Goal: Task Accomplishment & Management: Manage account settings

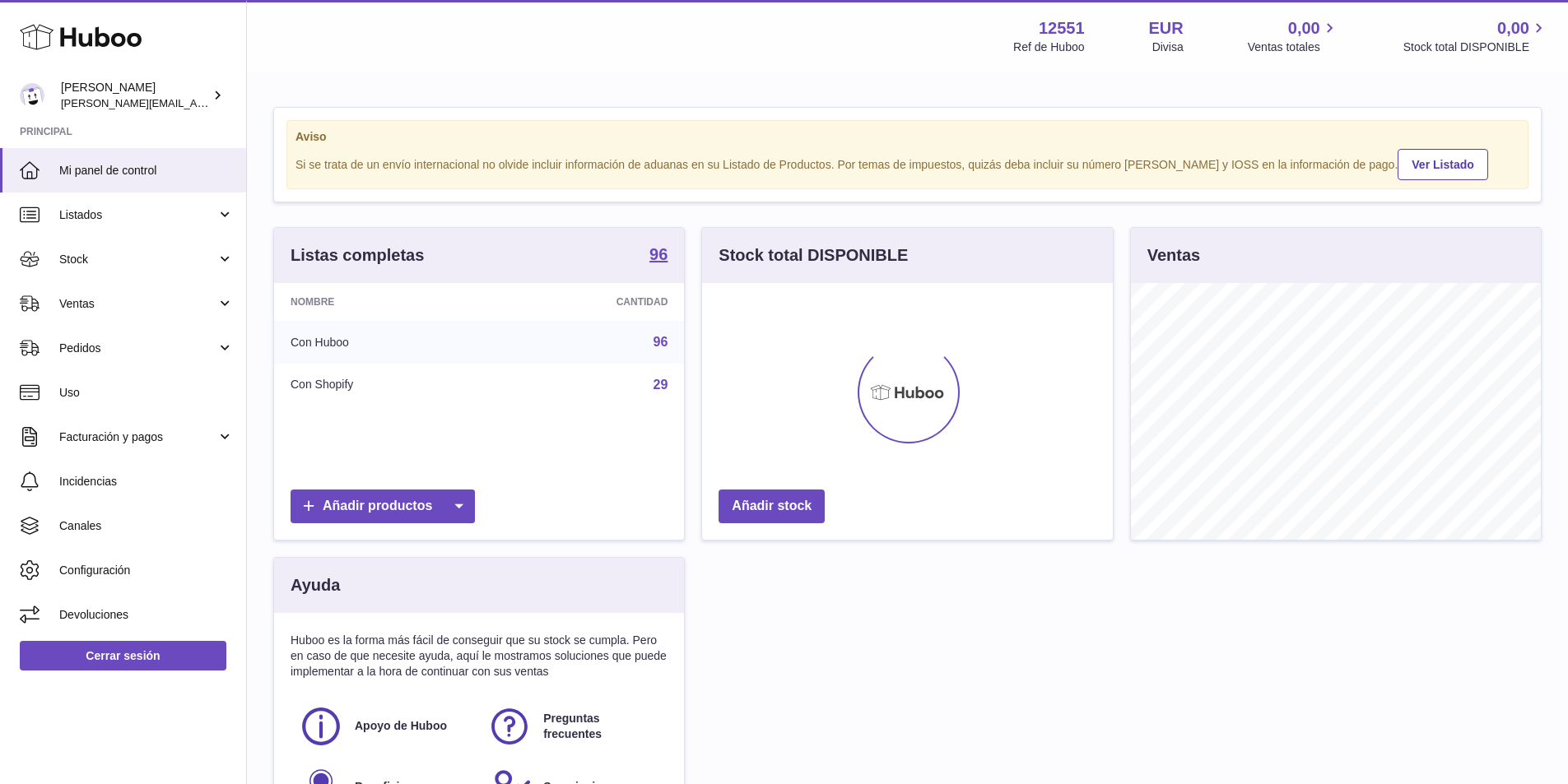
scroll to position [256, 411]
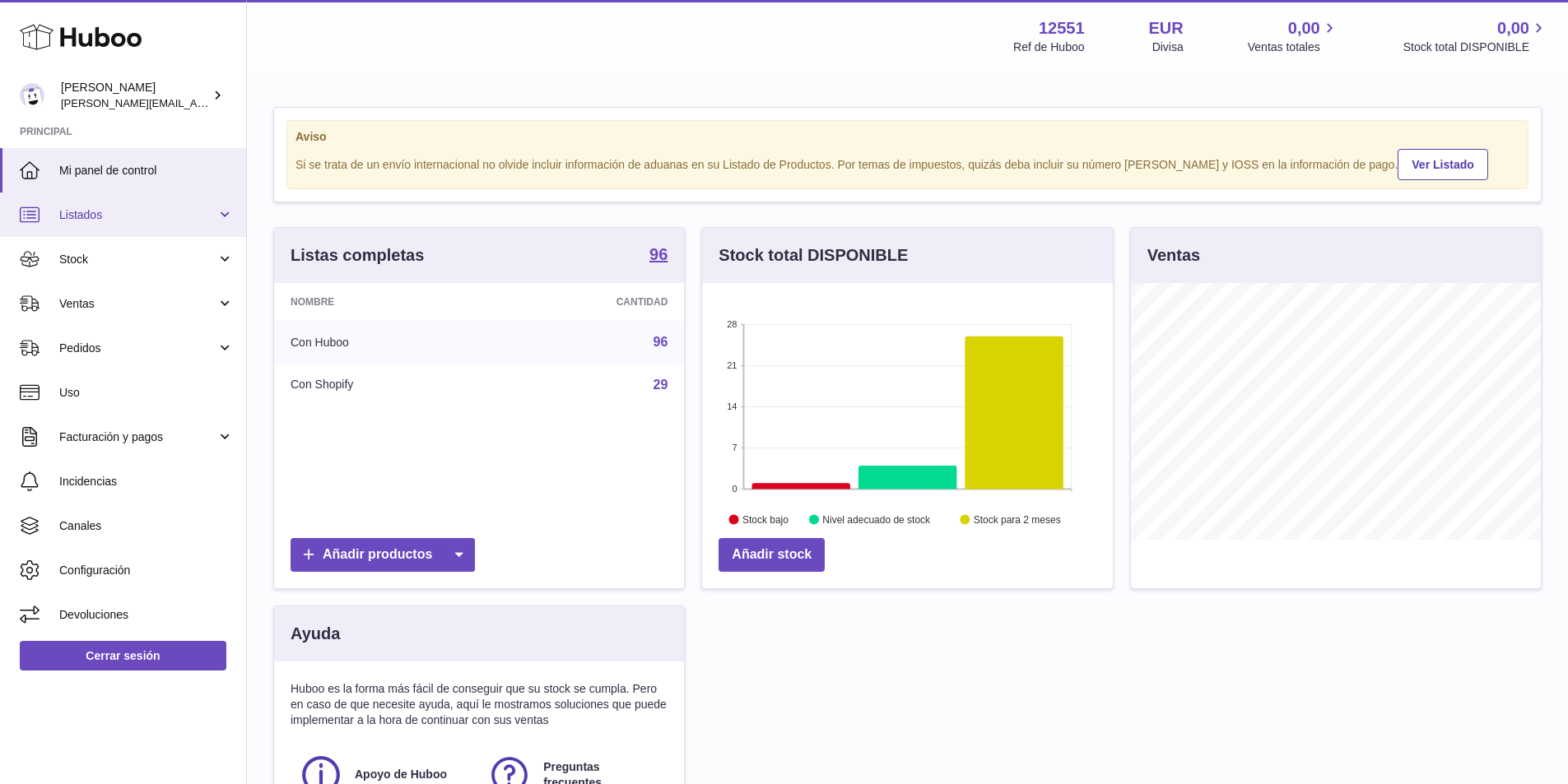
click at [111, 215] on span "Listados" at bounding box center [138, 214] width 158 height 16
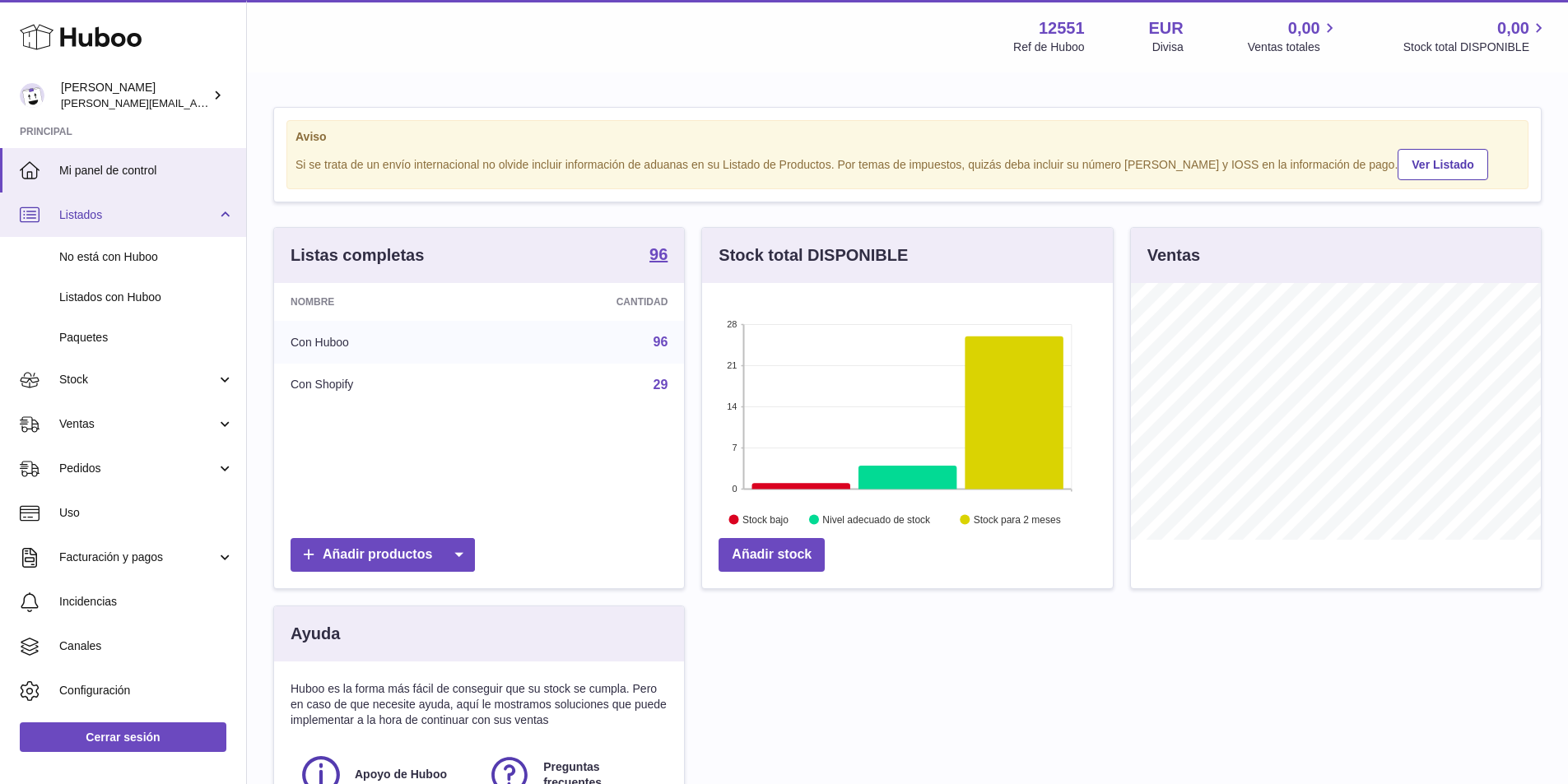
click at [116, 210] on span "Listados" at bounding box center [138, 214] width 158 height 16
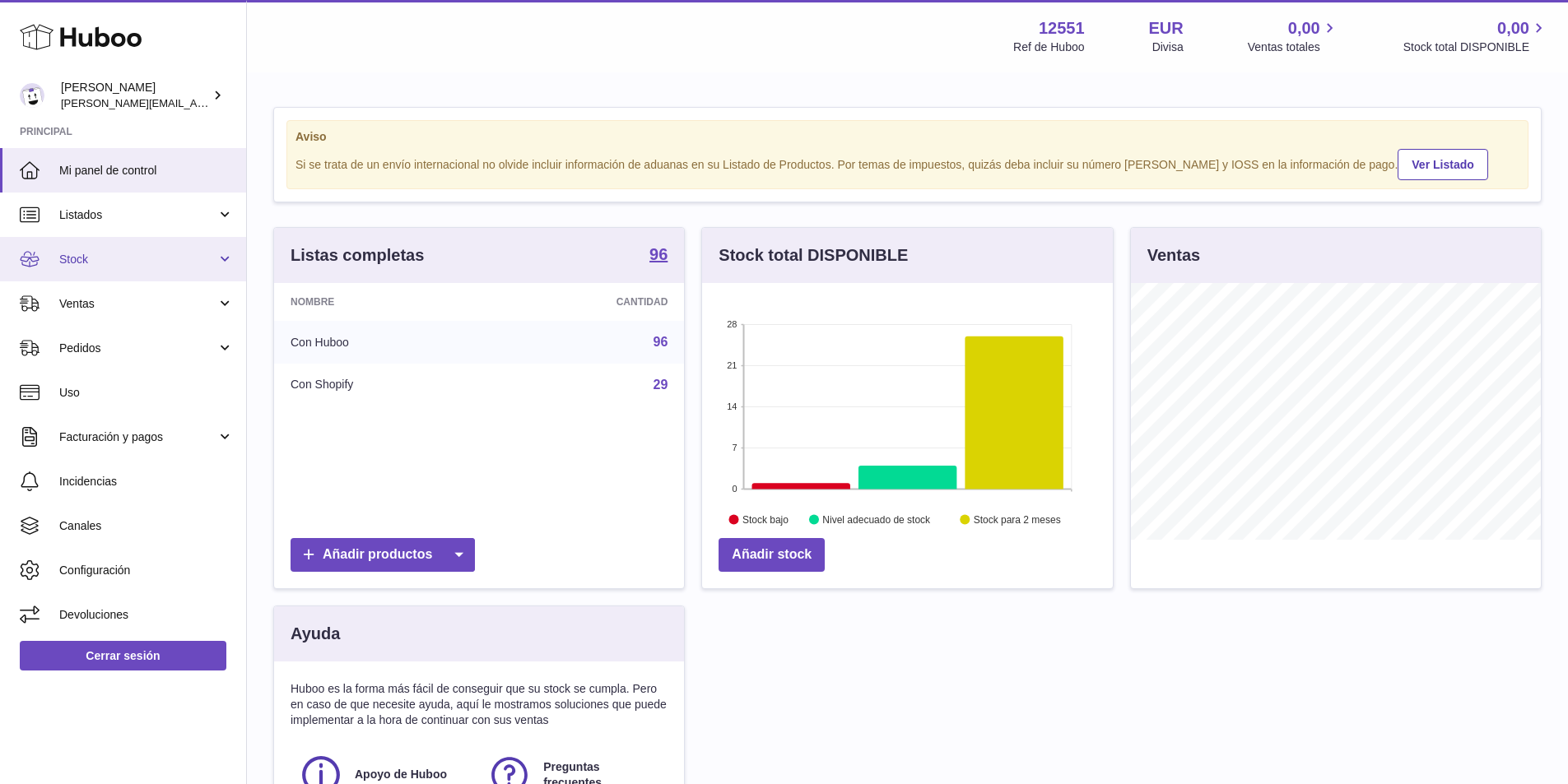
click at [96, 268] on link "Stock" at bounding box center [123, 259] width 246 height 45
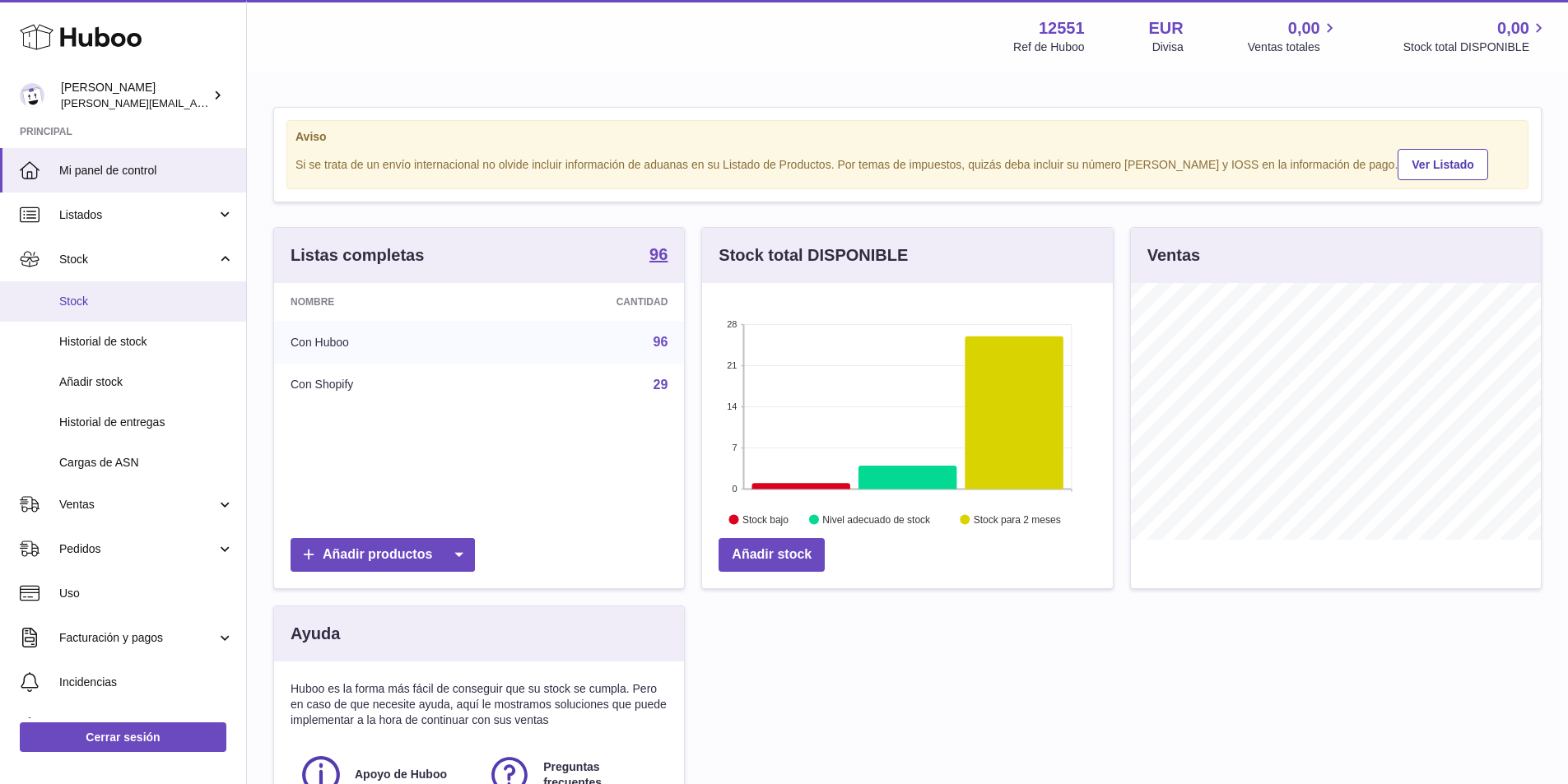
click at [87, 304] on span "Stock" at bounding box center [147, 301] width 175 height 16
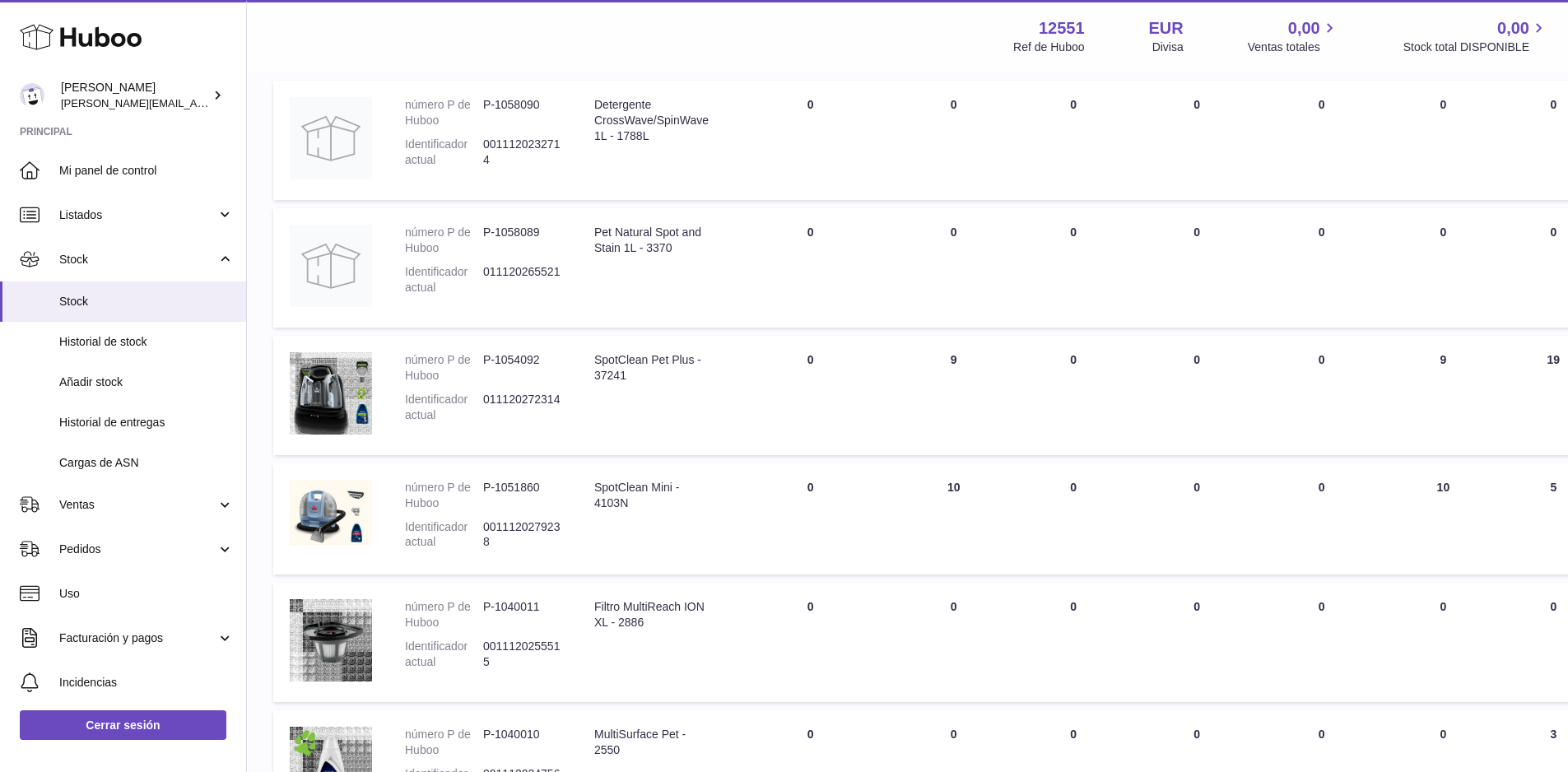
scroll to position [82, 0]
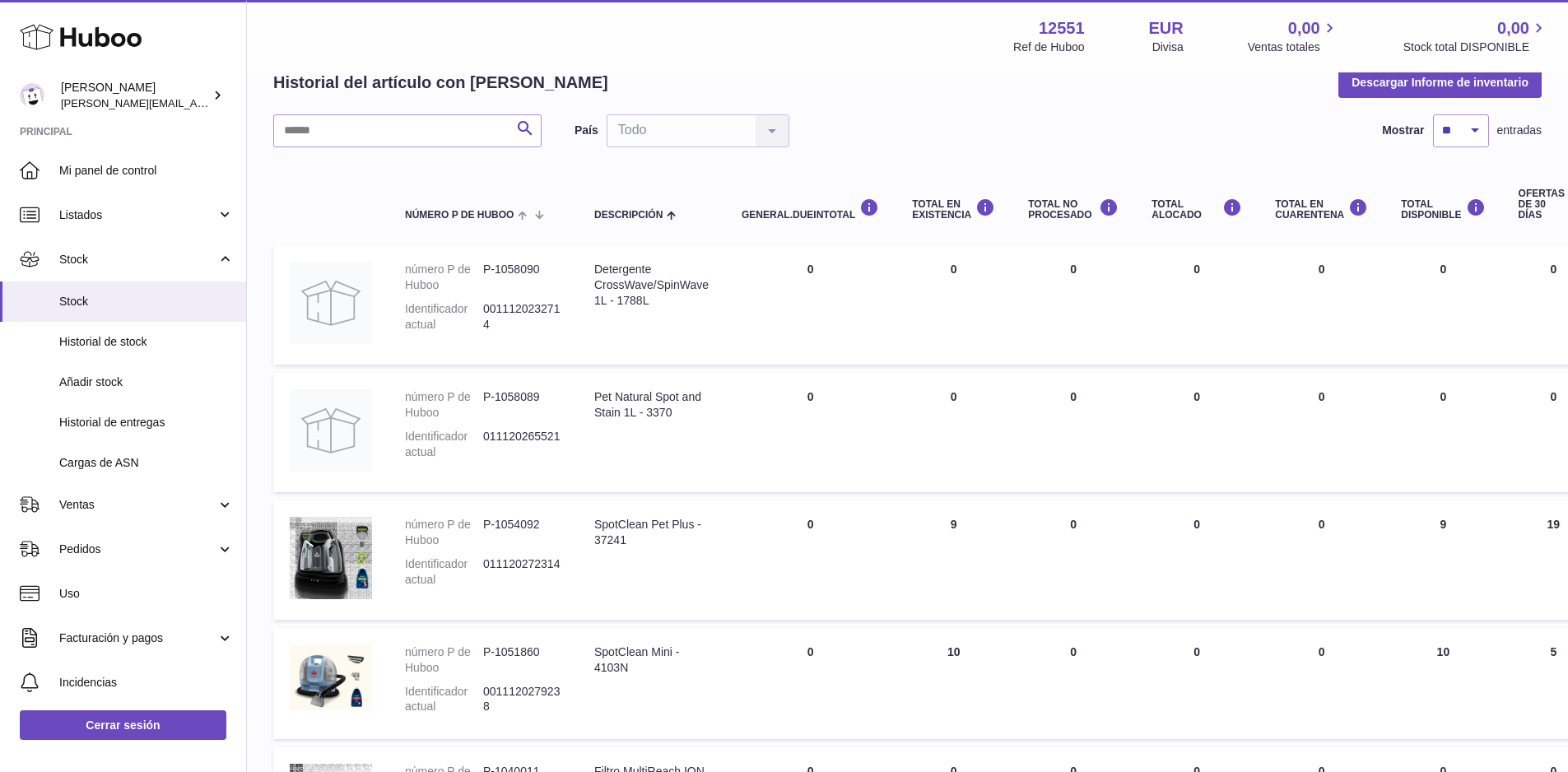
click at [968, 215] on div "Total en EXISTENCIA" at bounding box center [953, 209] width 83 height 22
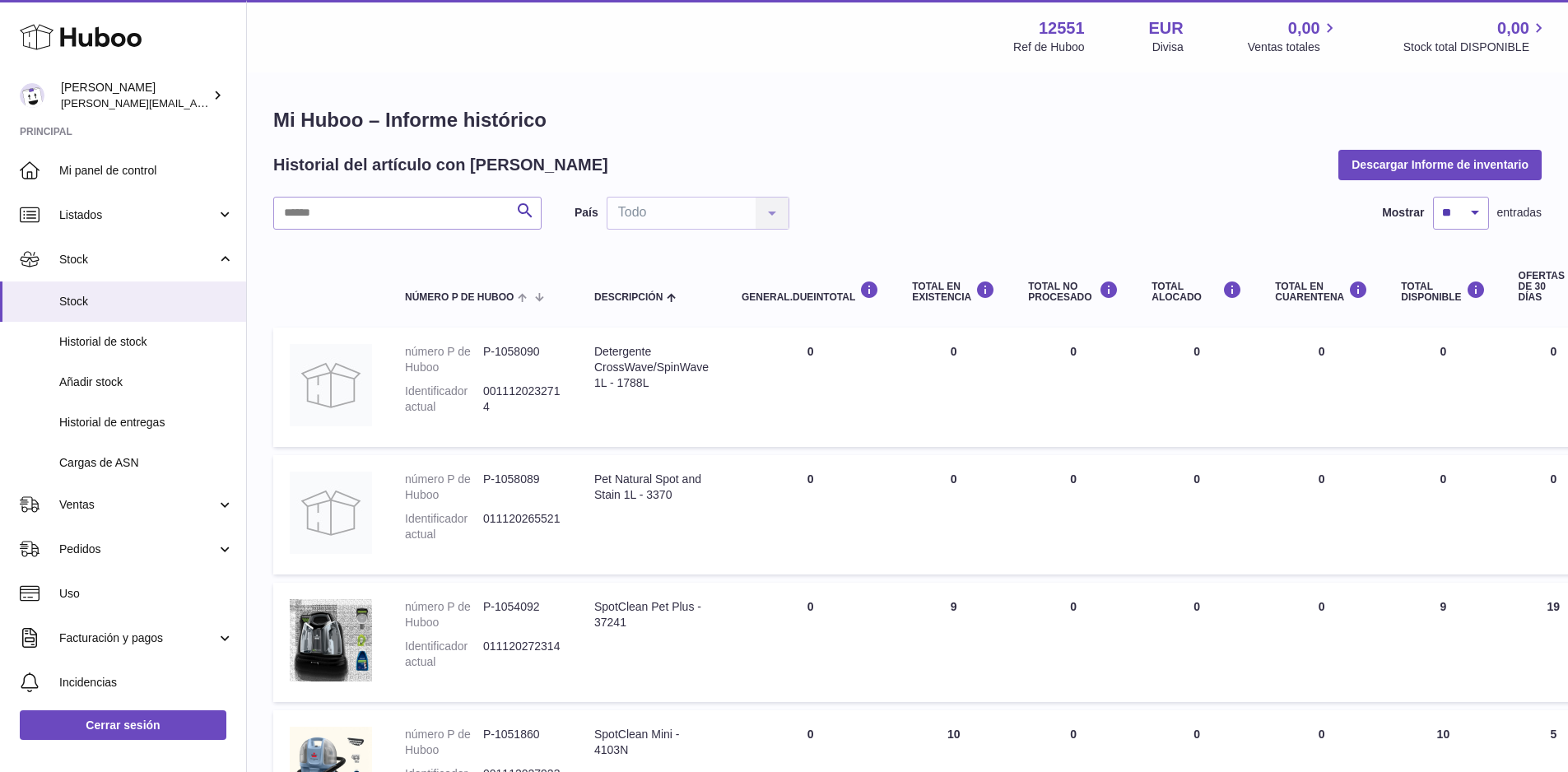
click at [677, 208] on div "País Todo Todo No elements found. Consider changing the search query. List is e…" at bounding box center [681, 213] width 214 height 33
click at [432, 208] on input "text" at bounding box center [407, 213] width 268 height 33
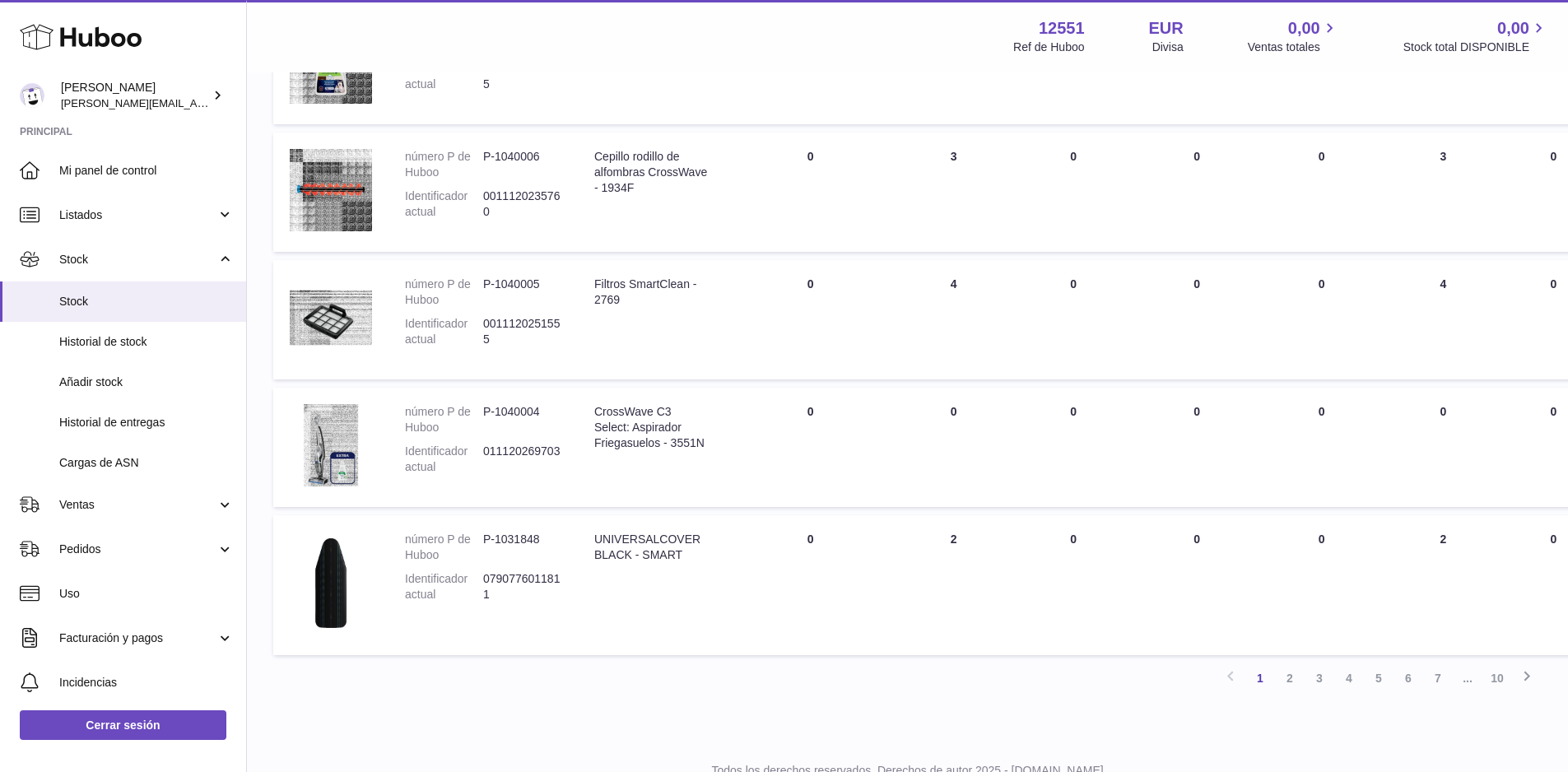
scroll to position [983, 0]
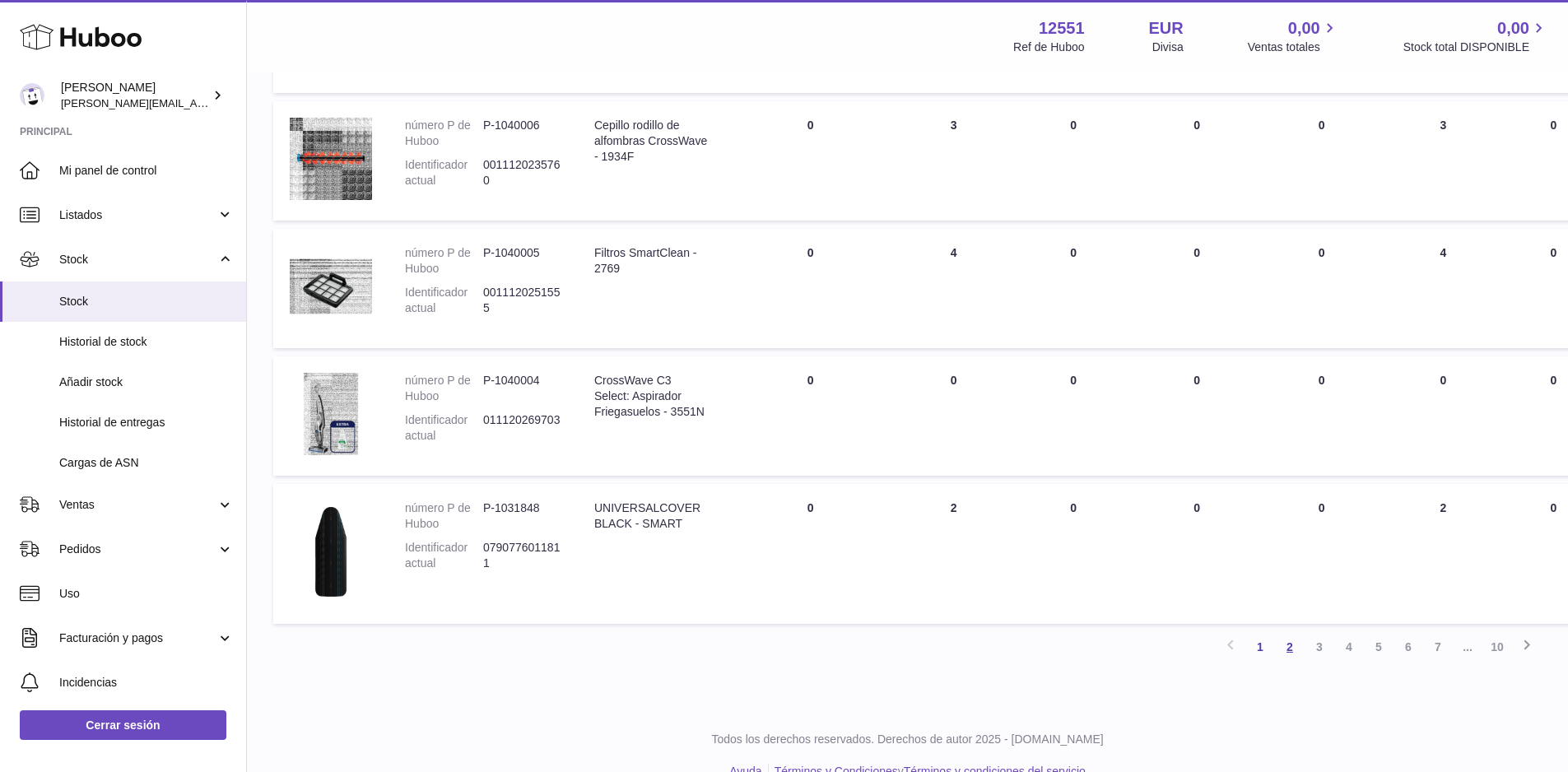
click at [1288, 649] on link "2" at bounding box center [1289, 647] width 30 height 30
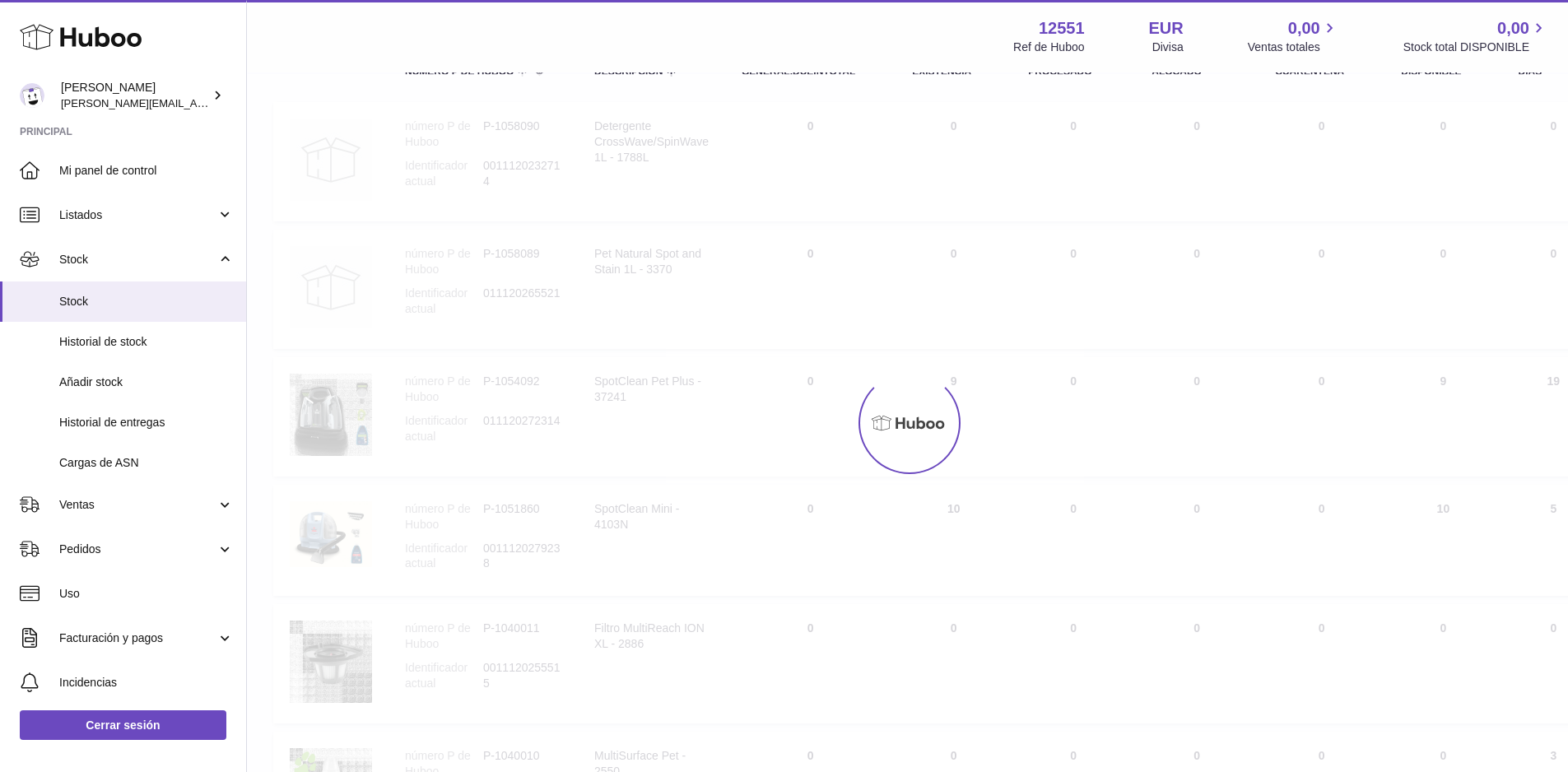
scroll to position [74, 0]
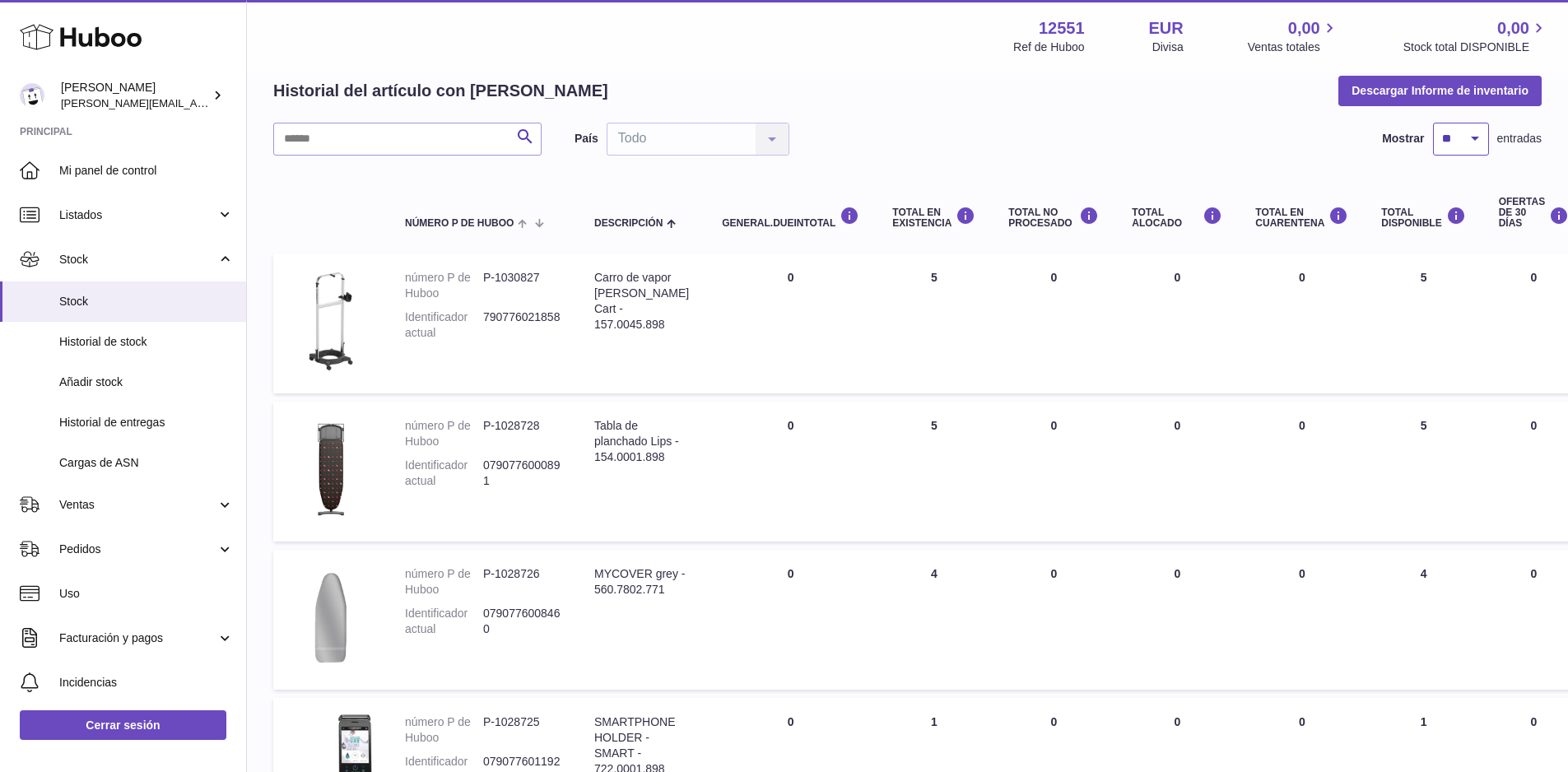
click at [1472, 140] on select "** ** ** ***" at bounding box center [1461, 139] width 56 height 33
select select "***"
click at [1433, 123] on select "** ** ** ***" at bounding box center [1461, 139] width 56 height 33
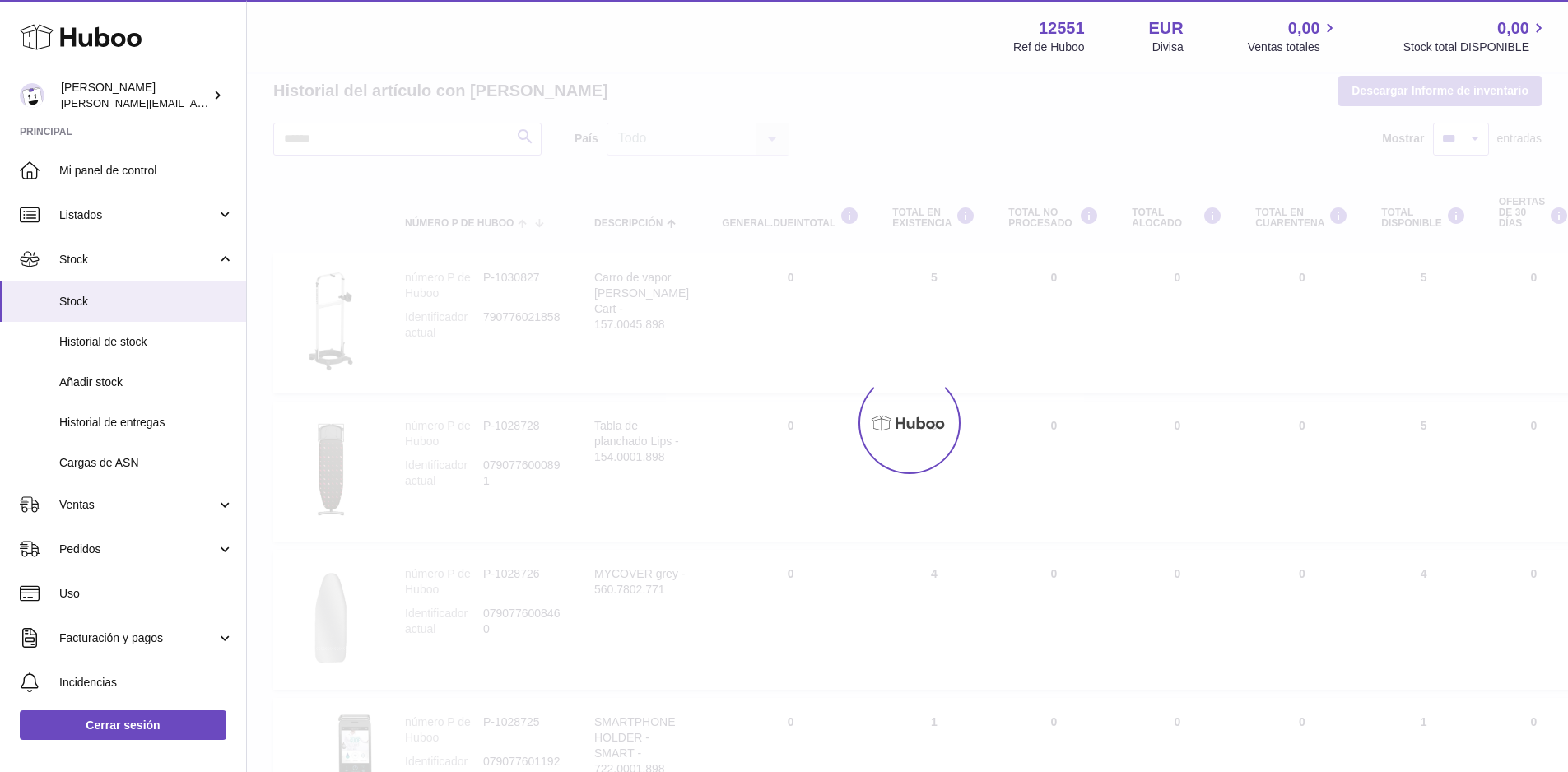
click at [1101, 129] on div at bounding box center [906, 423] width 1321 height 698
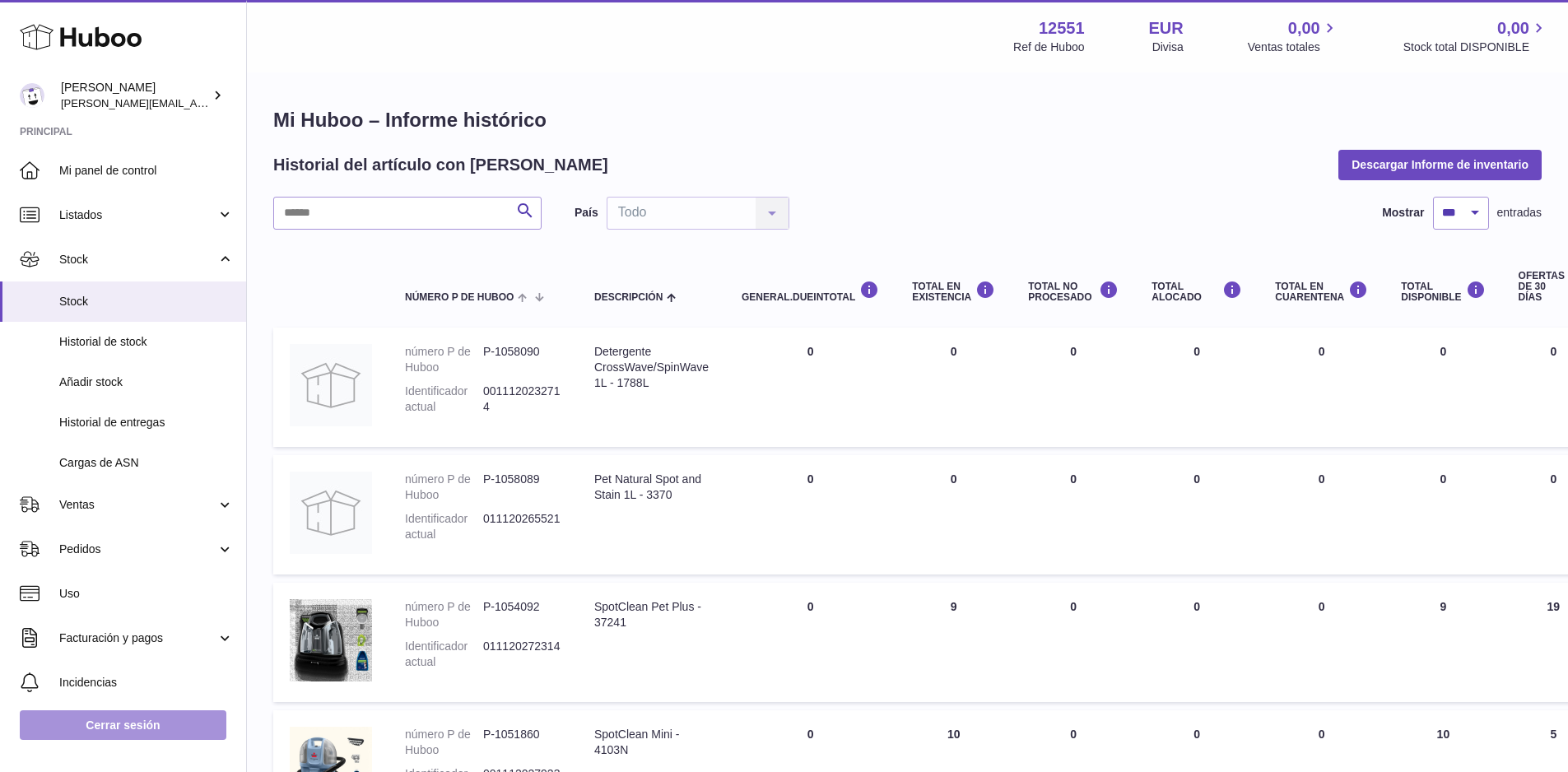
click at [162, 737] on link "Cerrar sesión" at bounding box center [123, 725] width 206 height 30
